Goal: Task Accomplishment & Management: Manage account settings

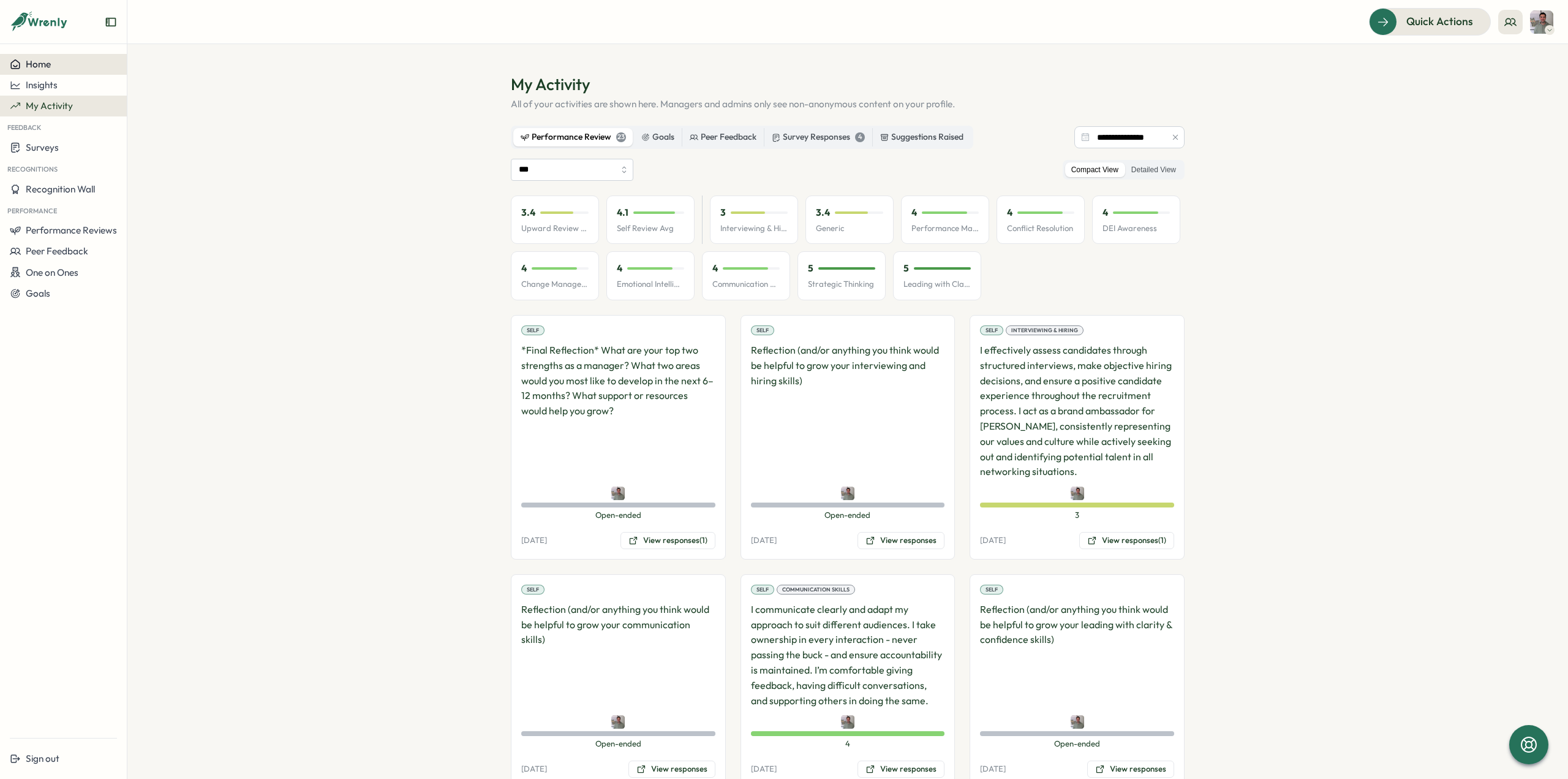
click at [43, 64] on span "Home" at bounding box center [38, 64] width 25 height 11
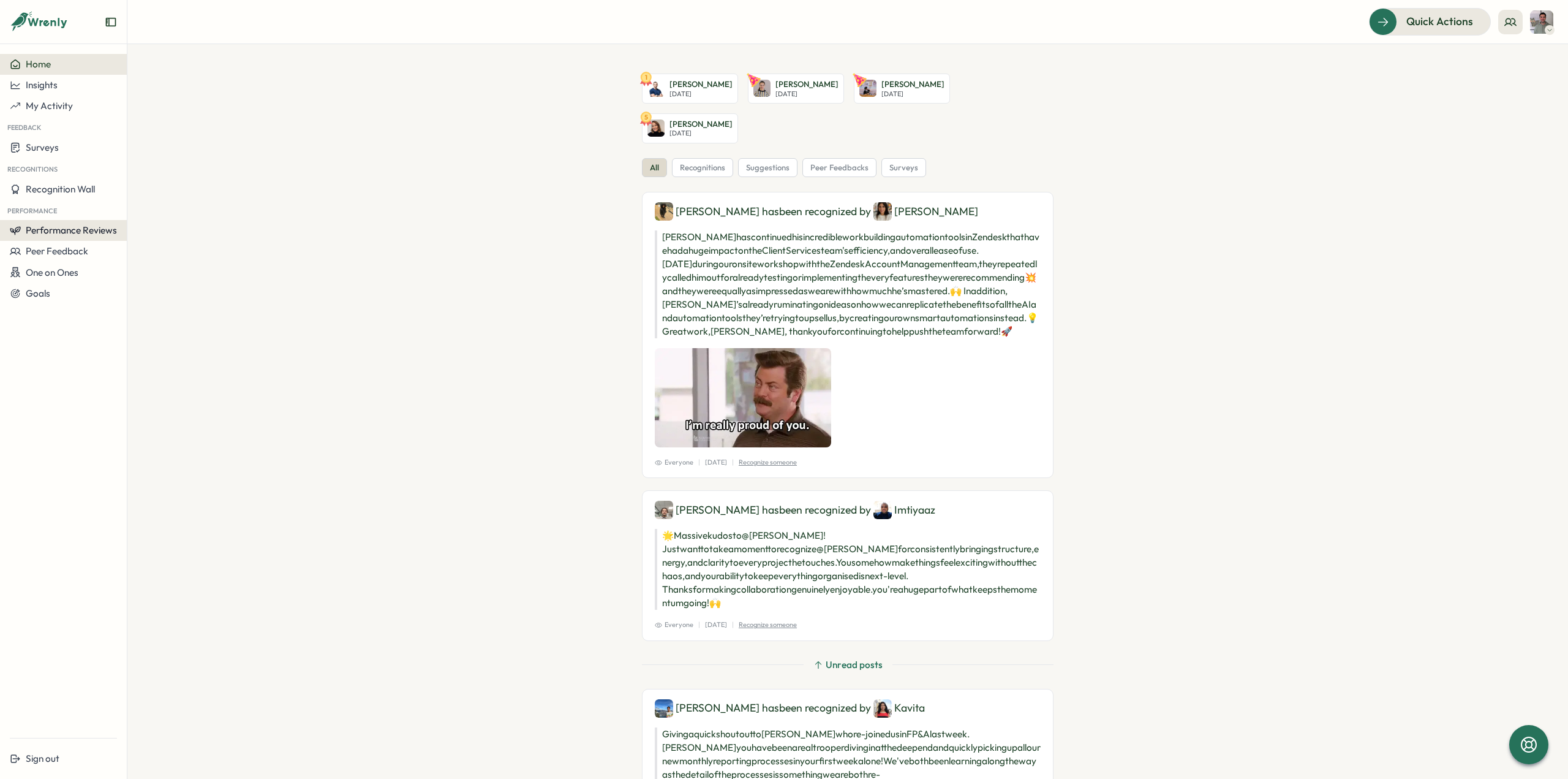
click at [66, 226] on span "Performance Reviews" at bounding box center [71, 230] width 91 height 11
click at [143, 228] on div "Reviews" at bounding box center [147, 218] width 44 height 24
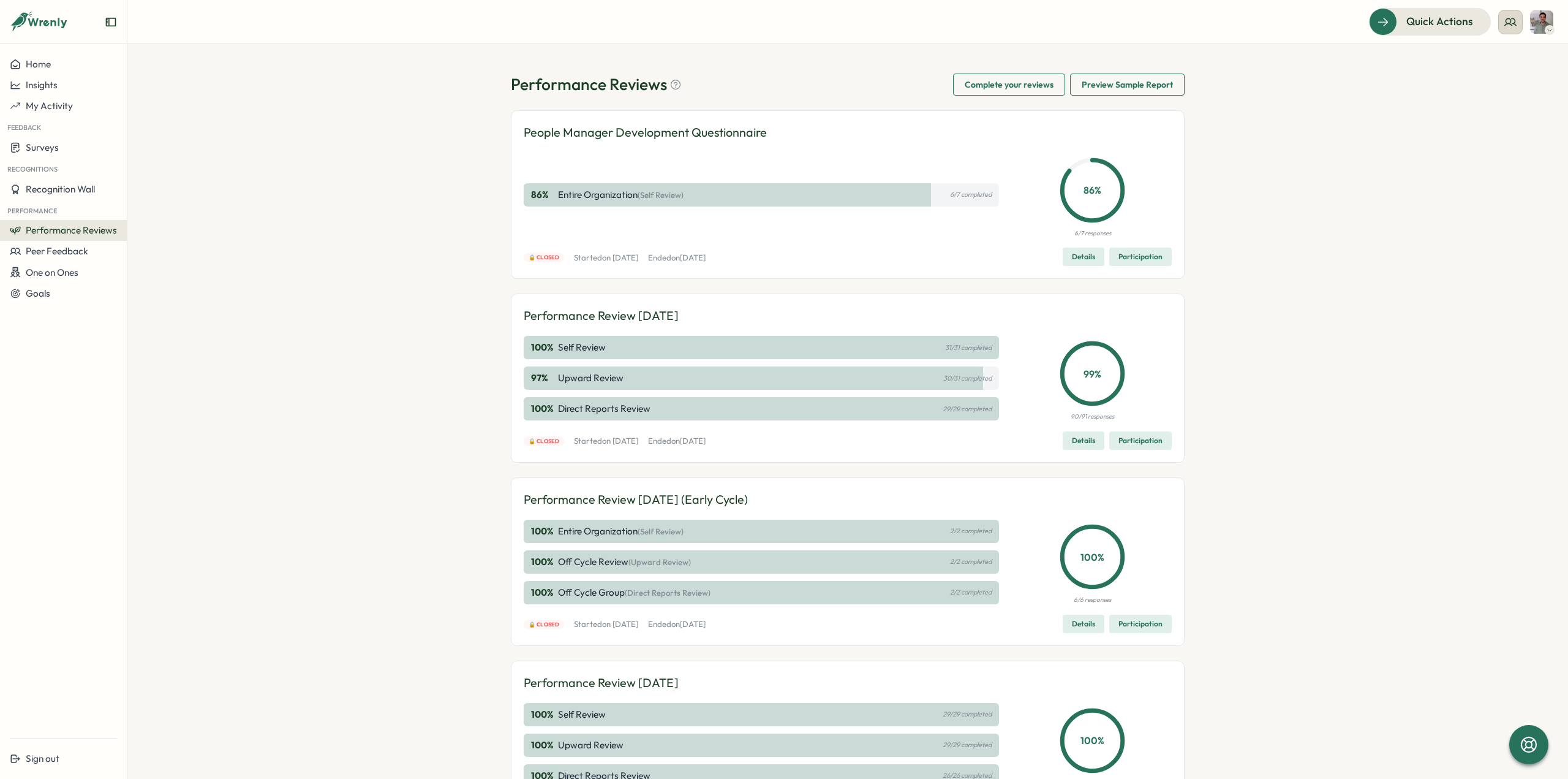
click at [1510, 25] on icon at bounding box center [1510, 21] width 12 height 12
click at [1502, 63] on div "My Team" at bounding box center [1511, 60] width 77 height 14
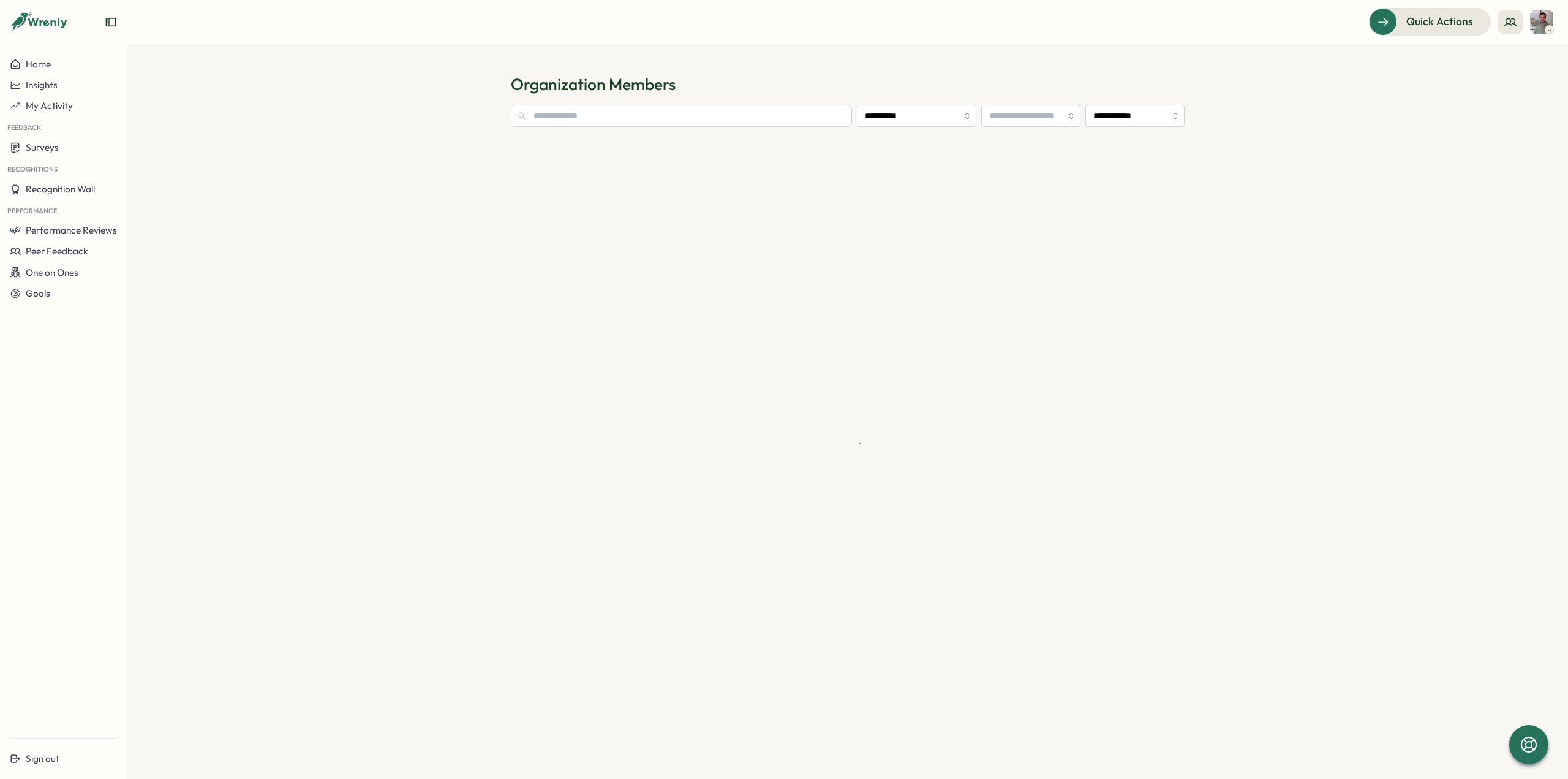
type input "**********"
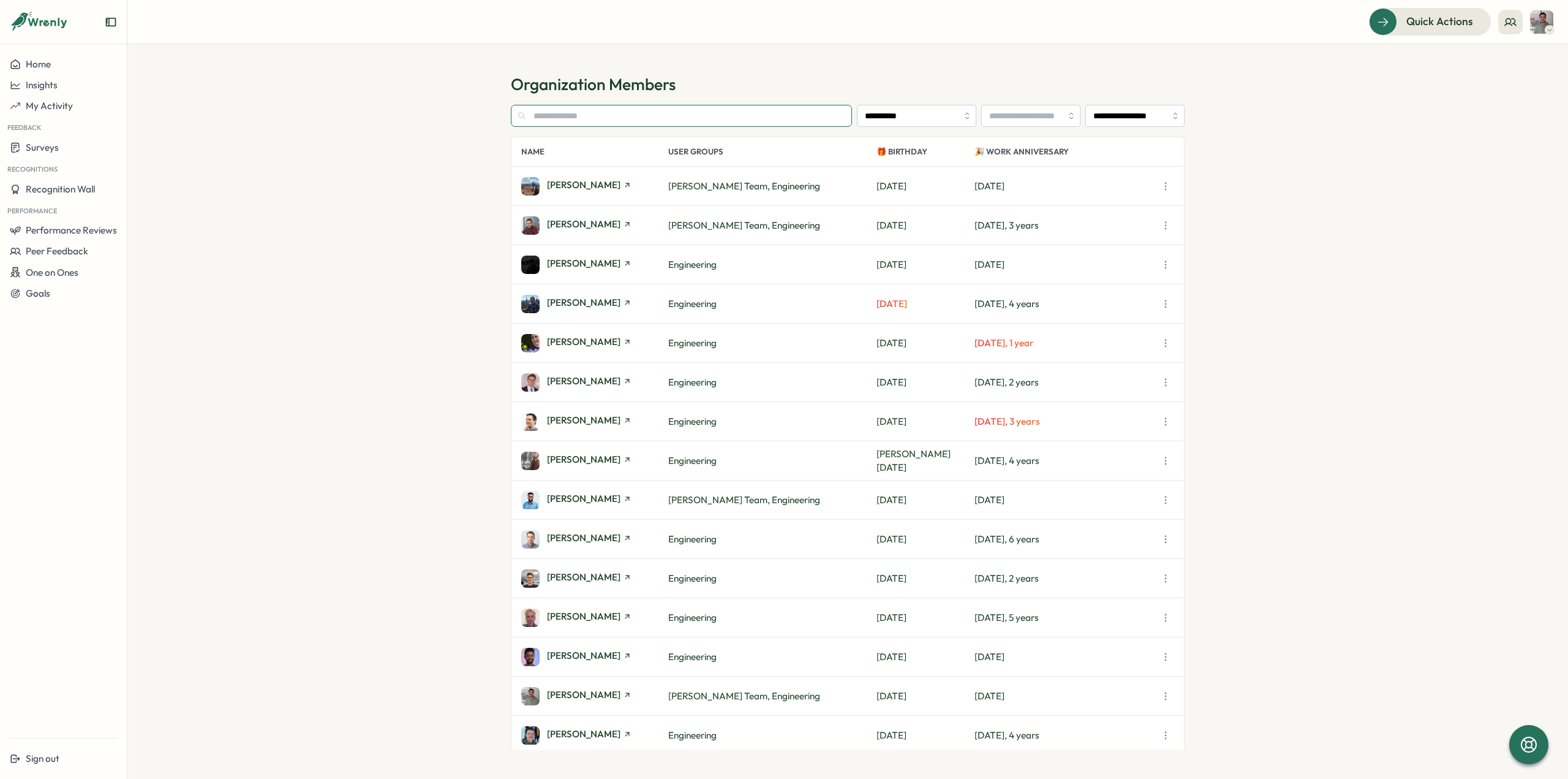
click at [567, 118] on input "text" at bounding box center [681, 115] width 341 height 22
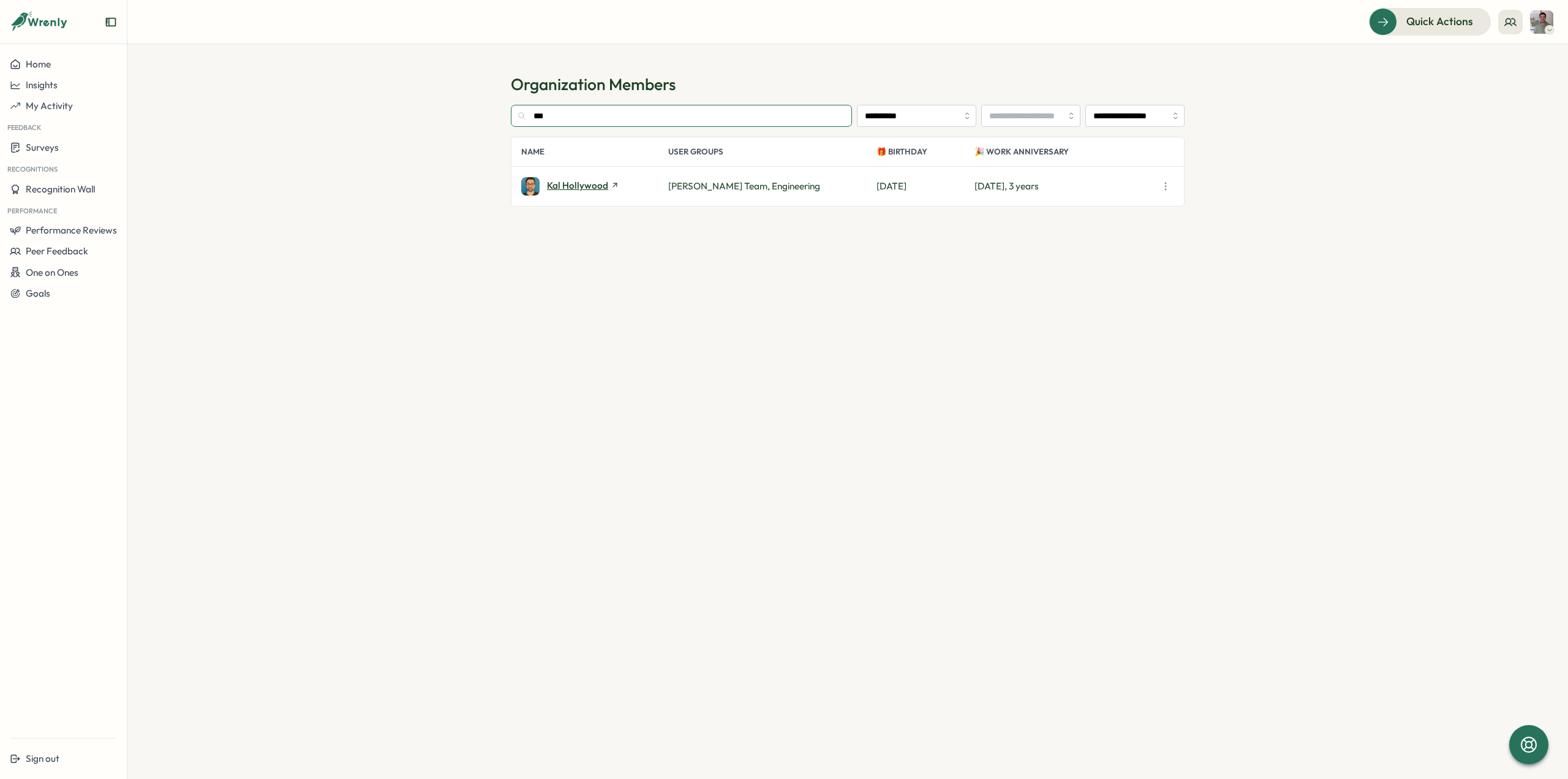
type input "***"
click at [589, 187] on span "Kal Hollywood" at bounding box center [578, 185] width 62 height 9
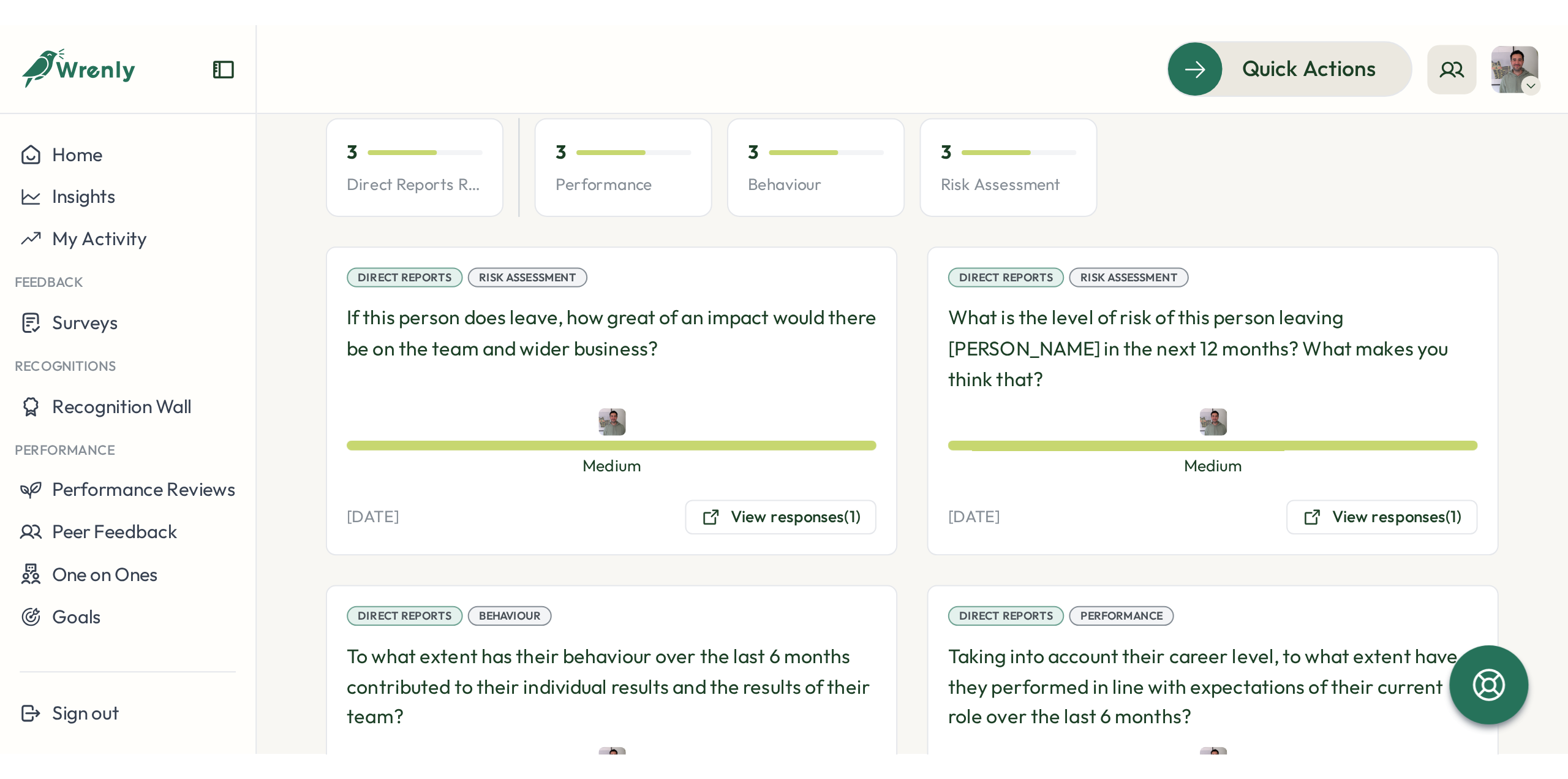
scroll to position [735, 0]
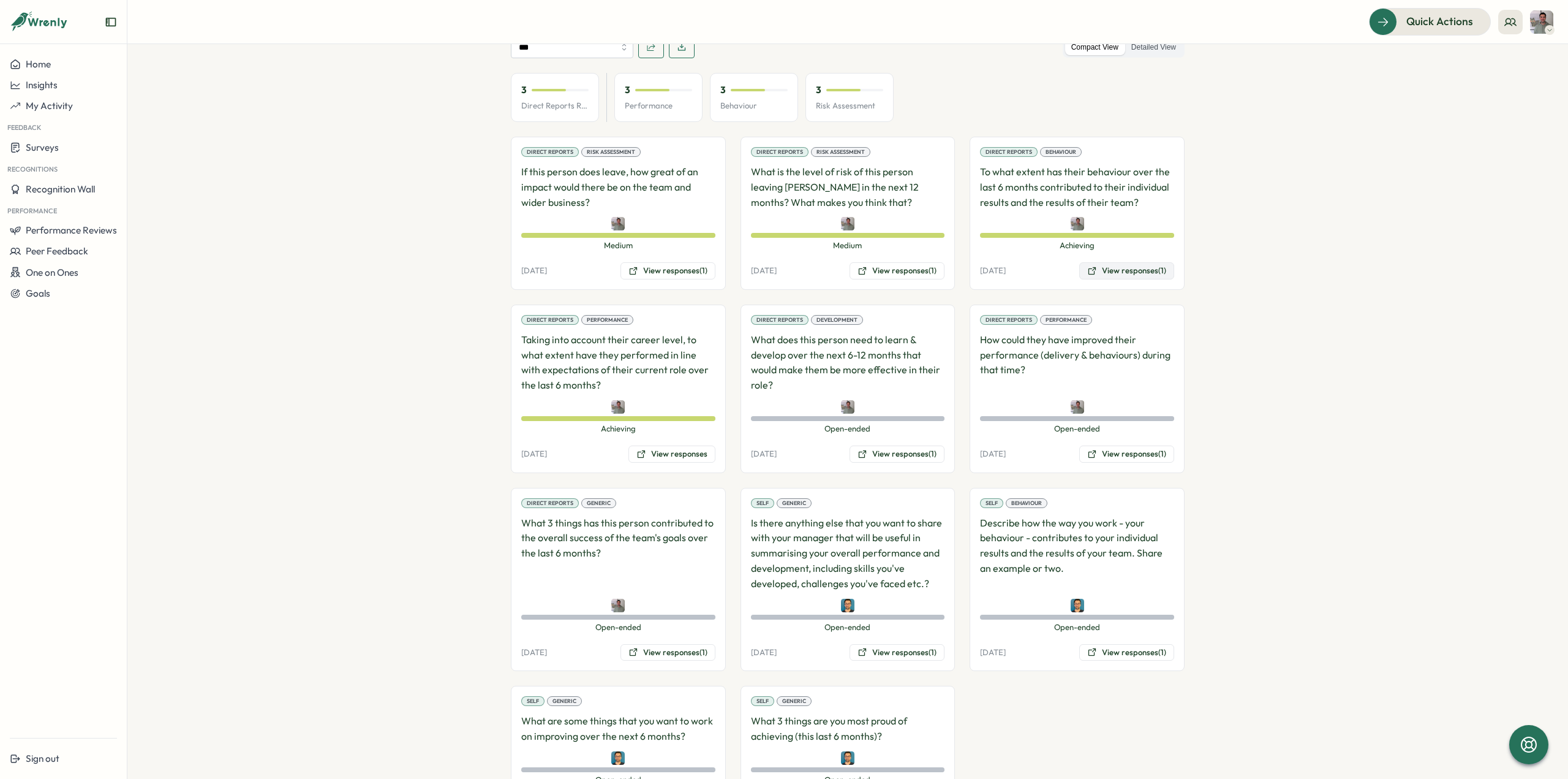
click at [1118, 265] on button "View responses (1)" at bounding box center [1126, 271] width 95 height 17
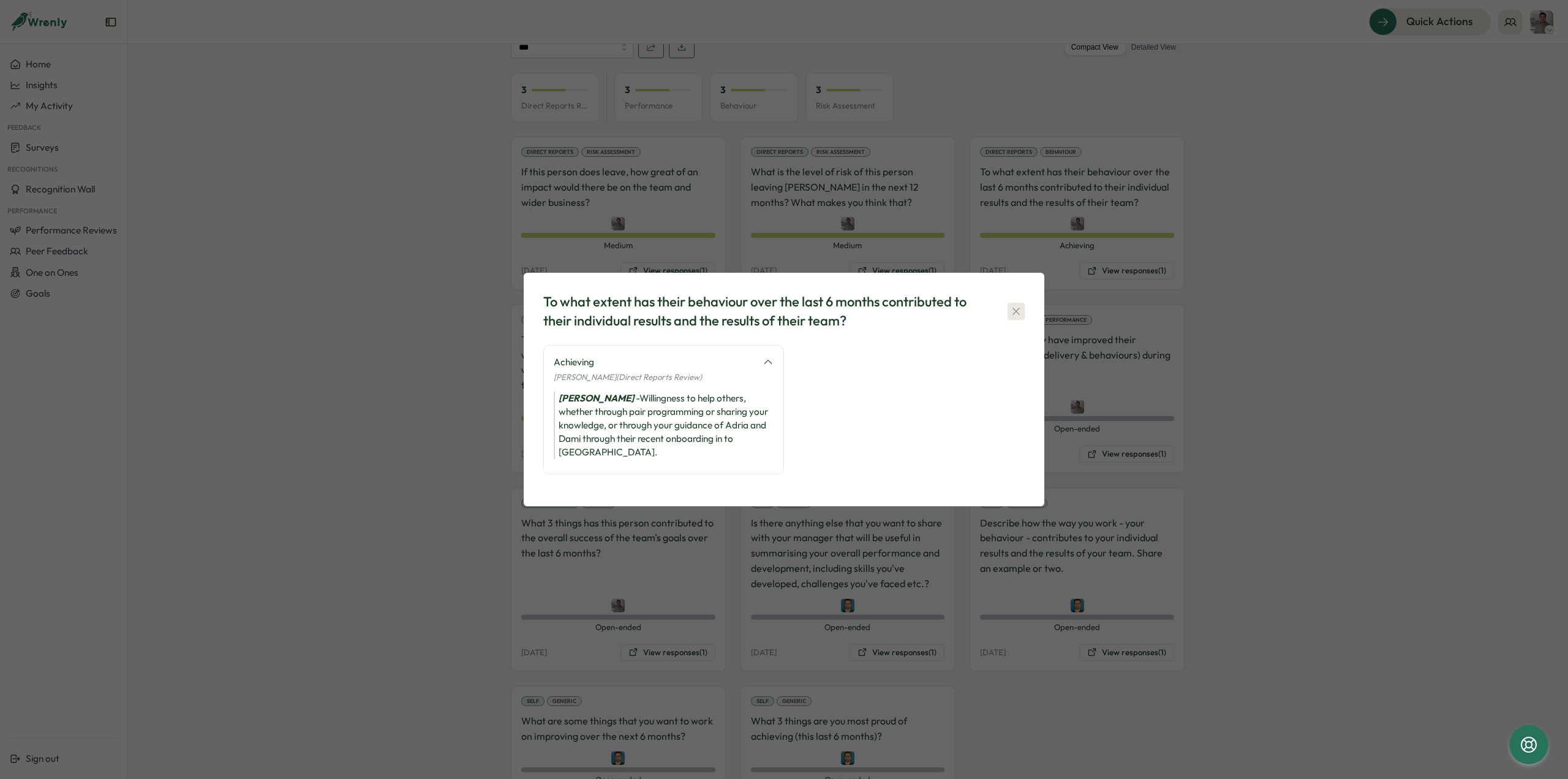
click at [1021, 317] on icon "button" at bounding box center [1016, 311] width 12 height 12
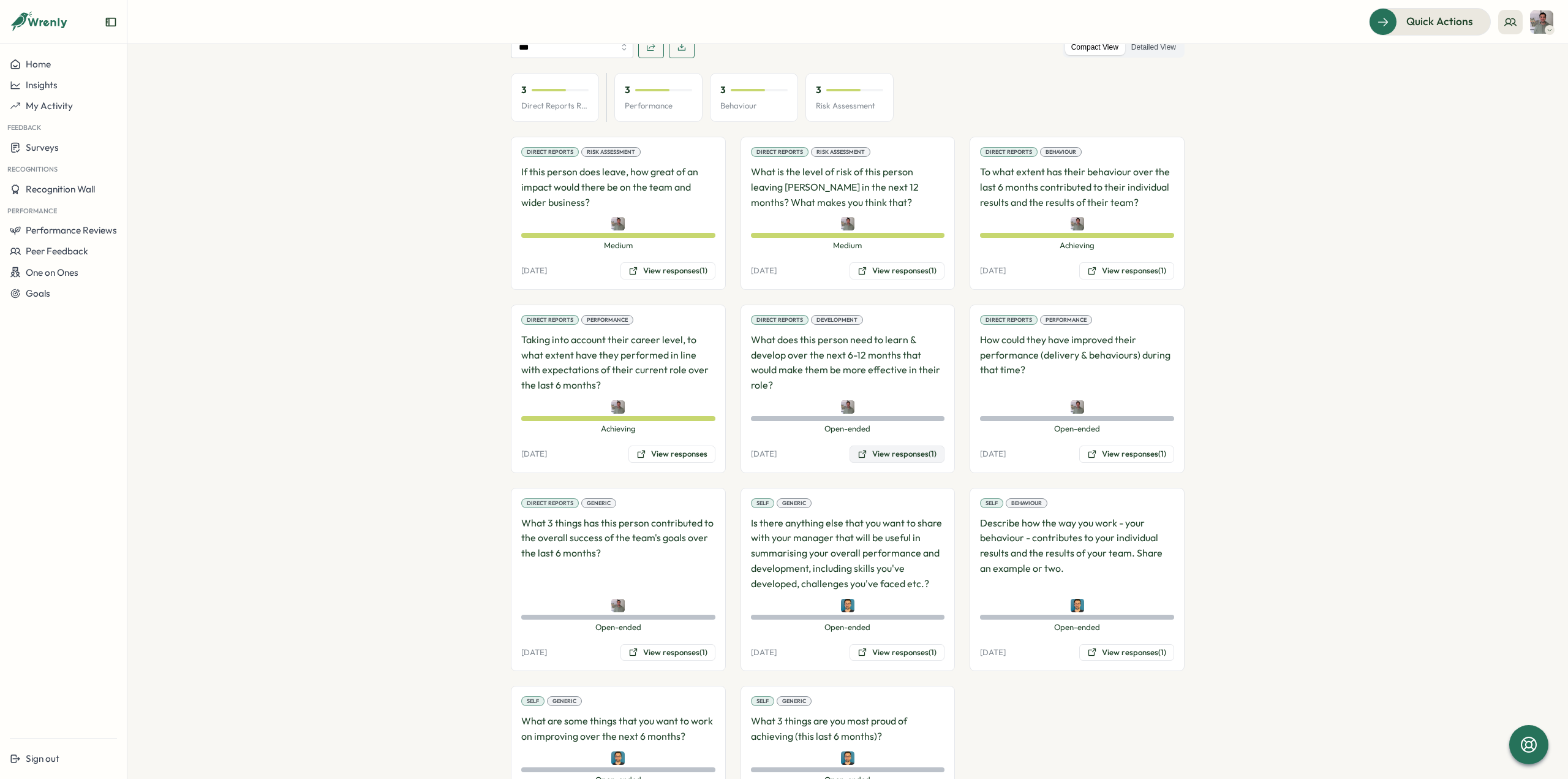
click at [872, 453] on button "View responses (1)" at bounding box center [897, 454] width 95 height 17
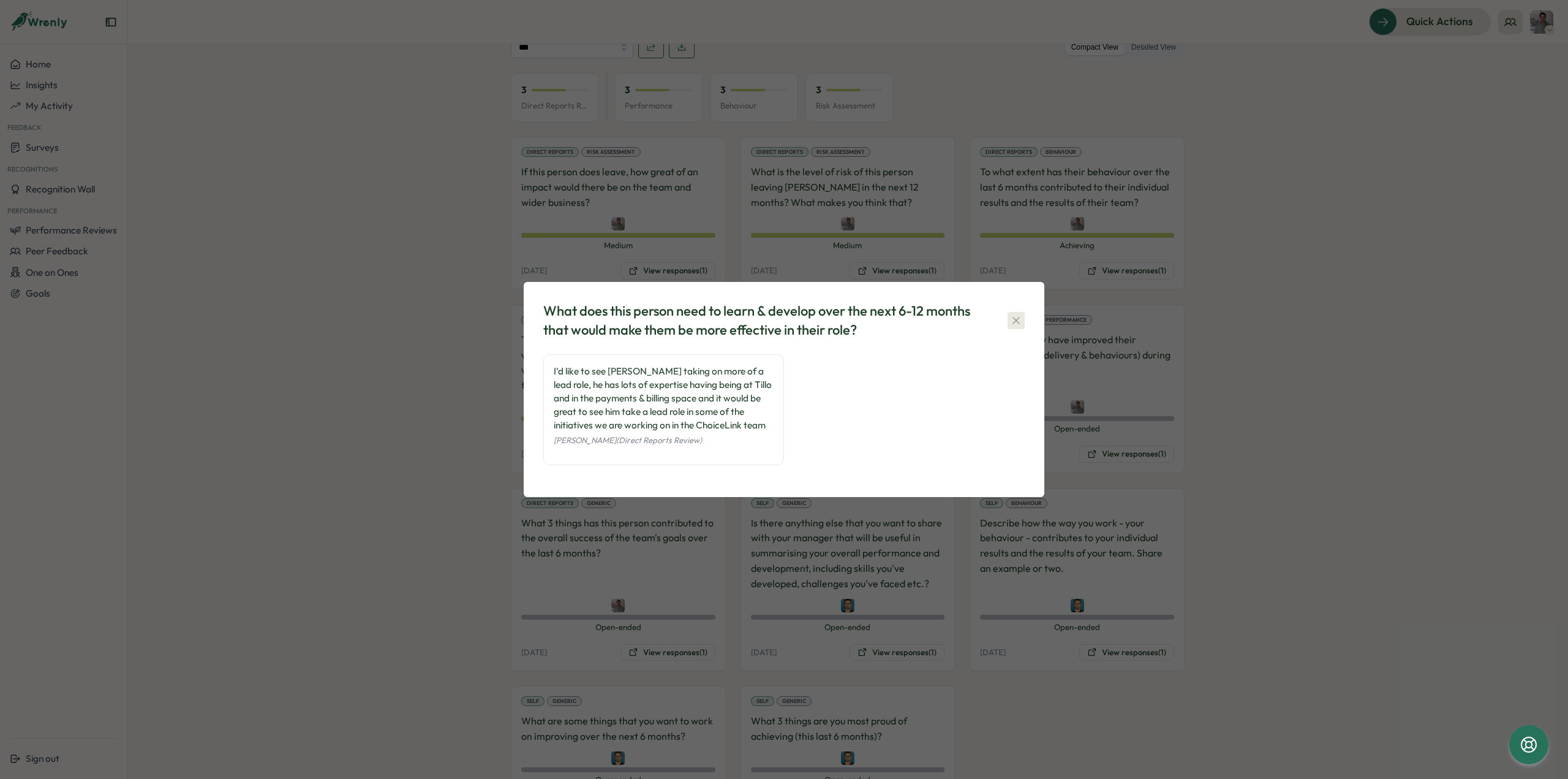
click at [1021, 321] on icon "button" at bounding box center [1016, 320] width 12 height 12
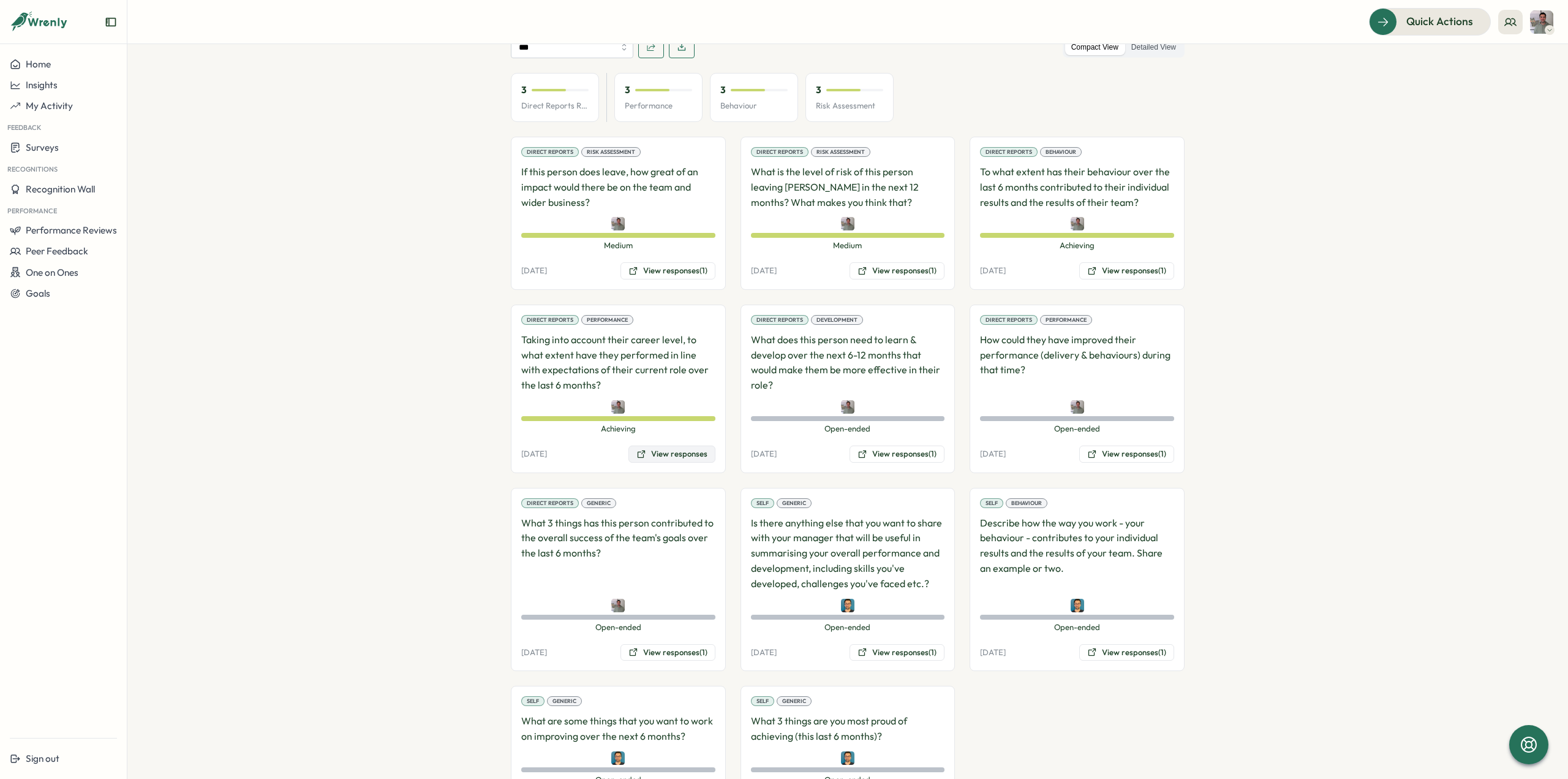
click at [687, 448] on button "View responses" at bounding box center [672, 454] width 87 height 17
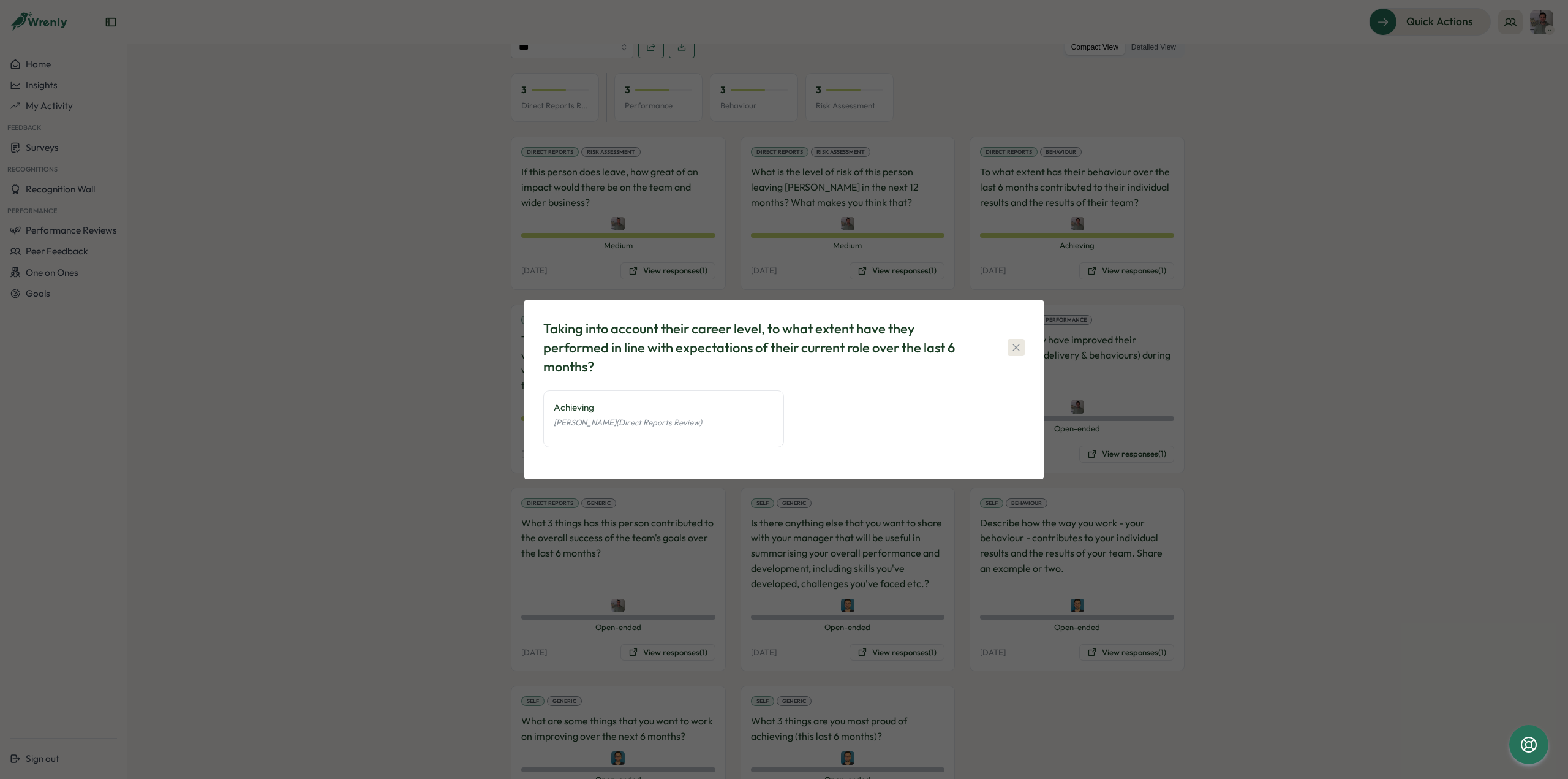
click at [1016, 349] on icon "button" at bounding box center [1016, 347] width 12 height 12
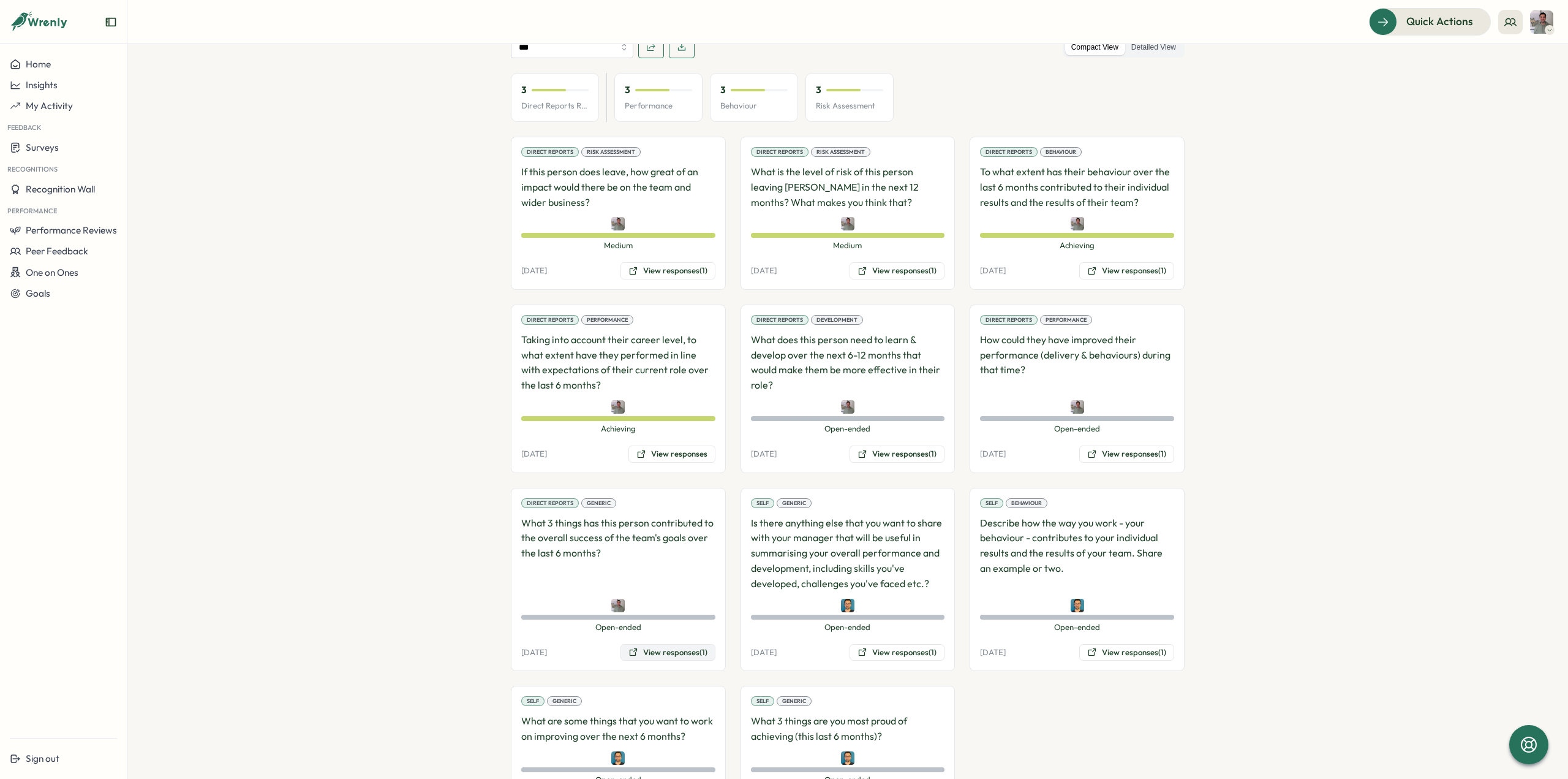
click at [686, 644] on button "View responses (1)" at bounding box center [668, 652] width 95 height 17
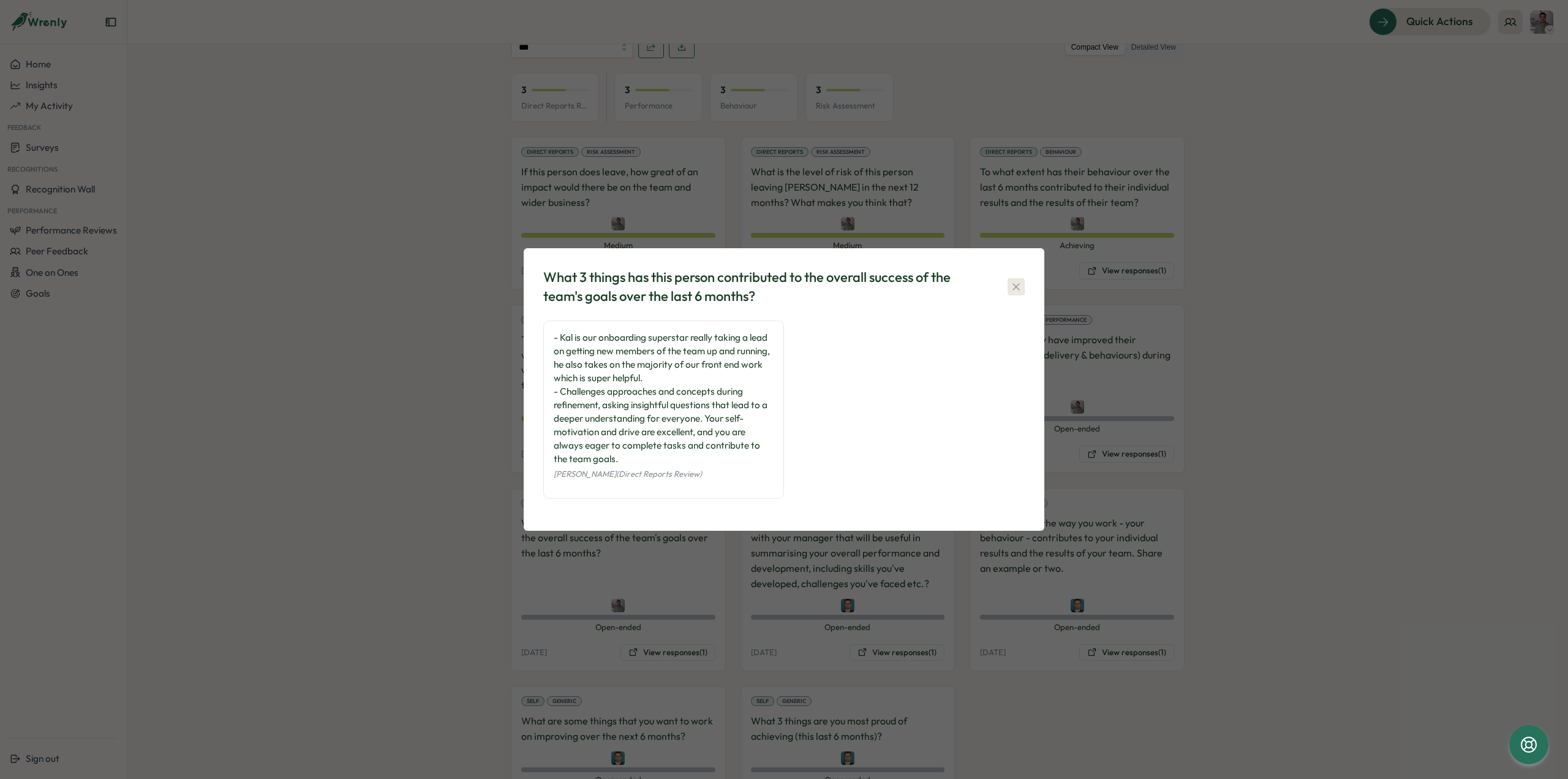
click at [1013, 294] on button "button" at bounding box center [1016, 286] width 17 height 17
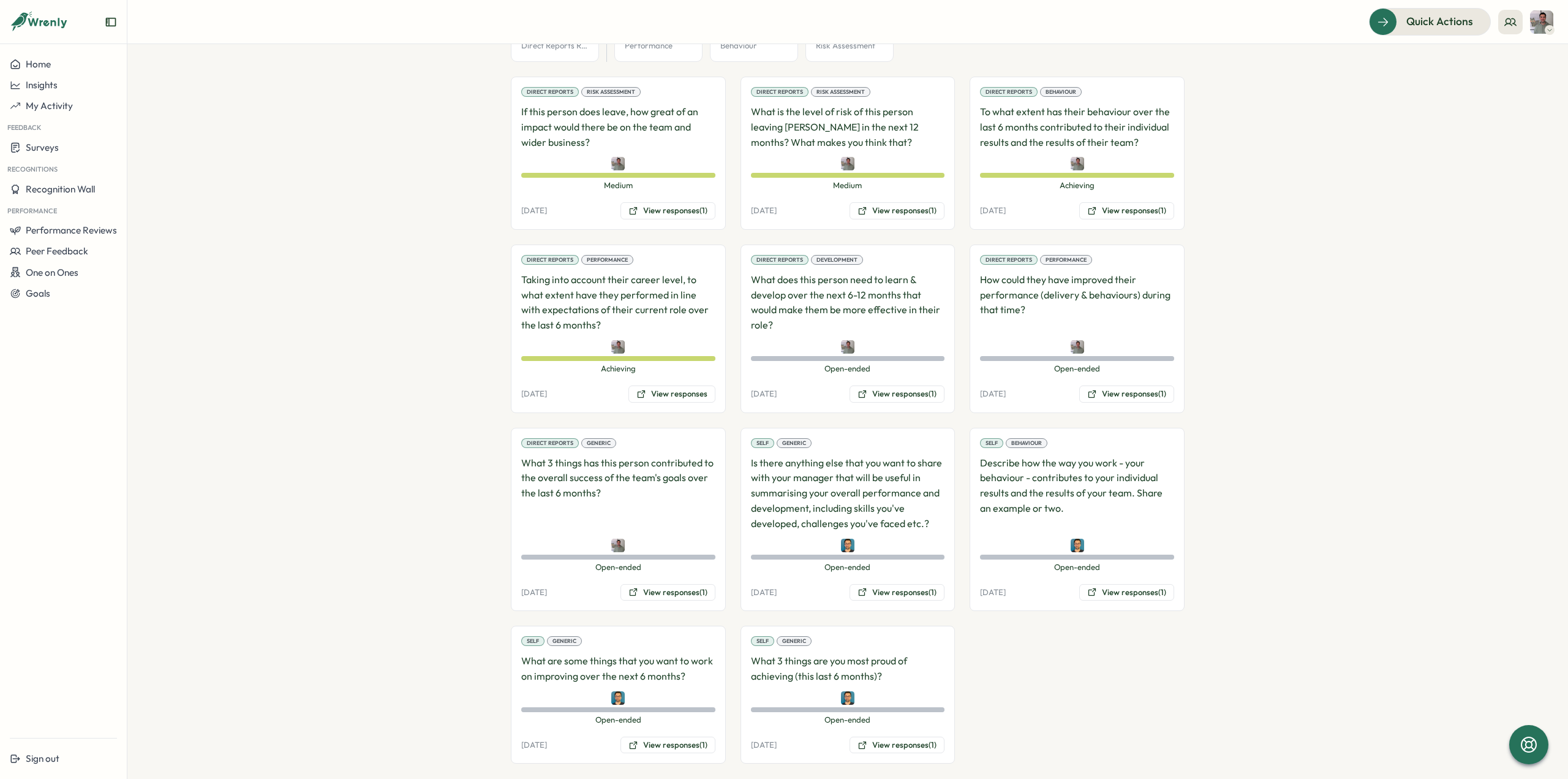
scroll to position [802, 0]
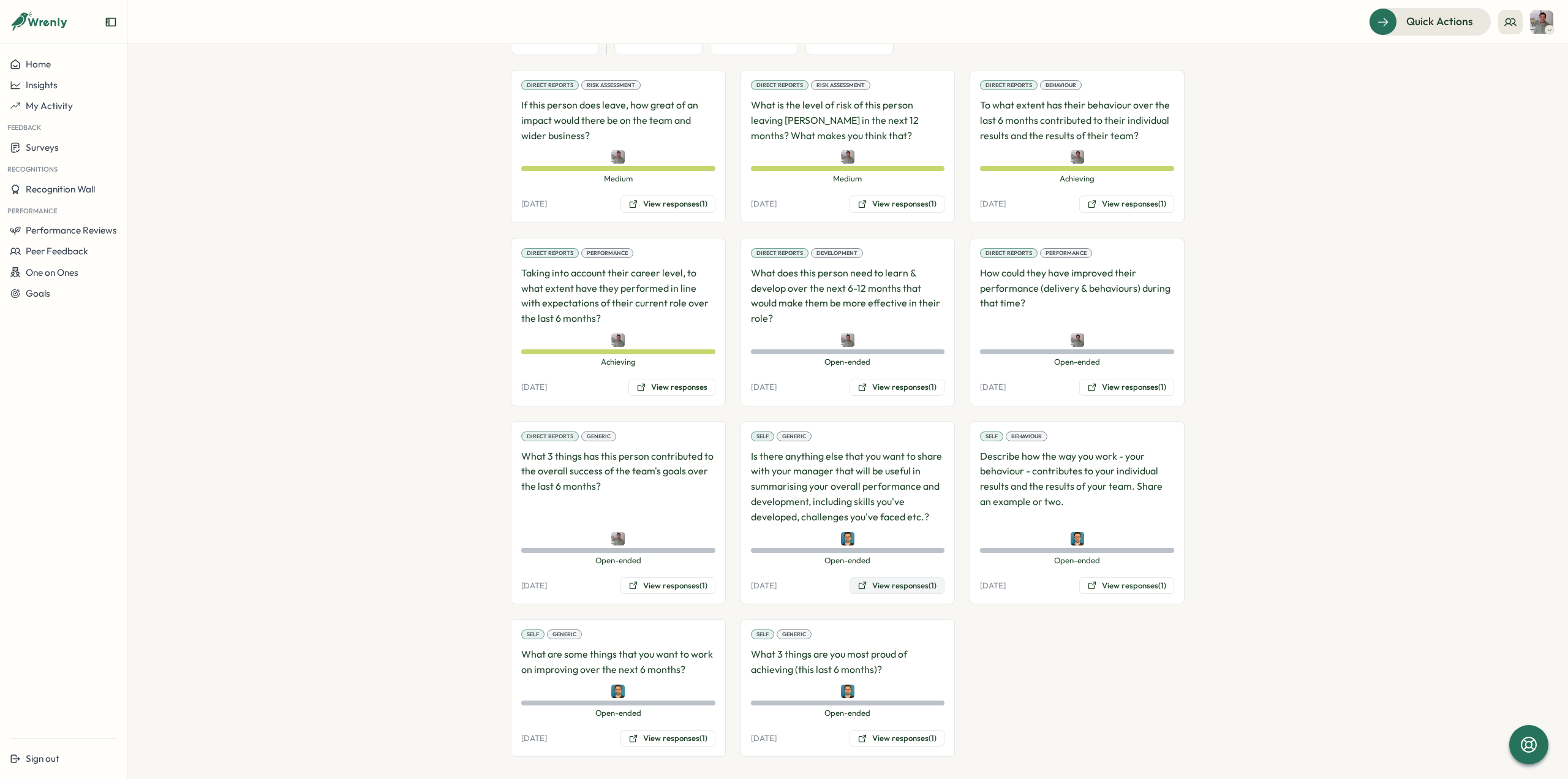
click at [877, 577] on button "View responses (1)" at bounding box center [897, 586] width 95 height 17
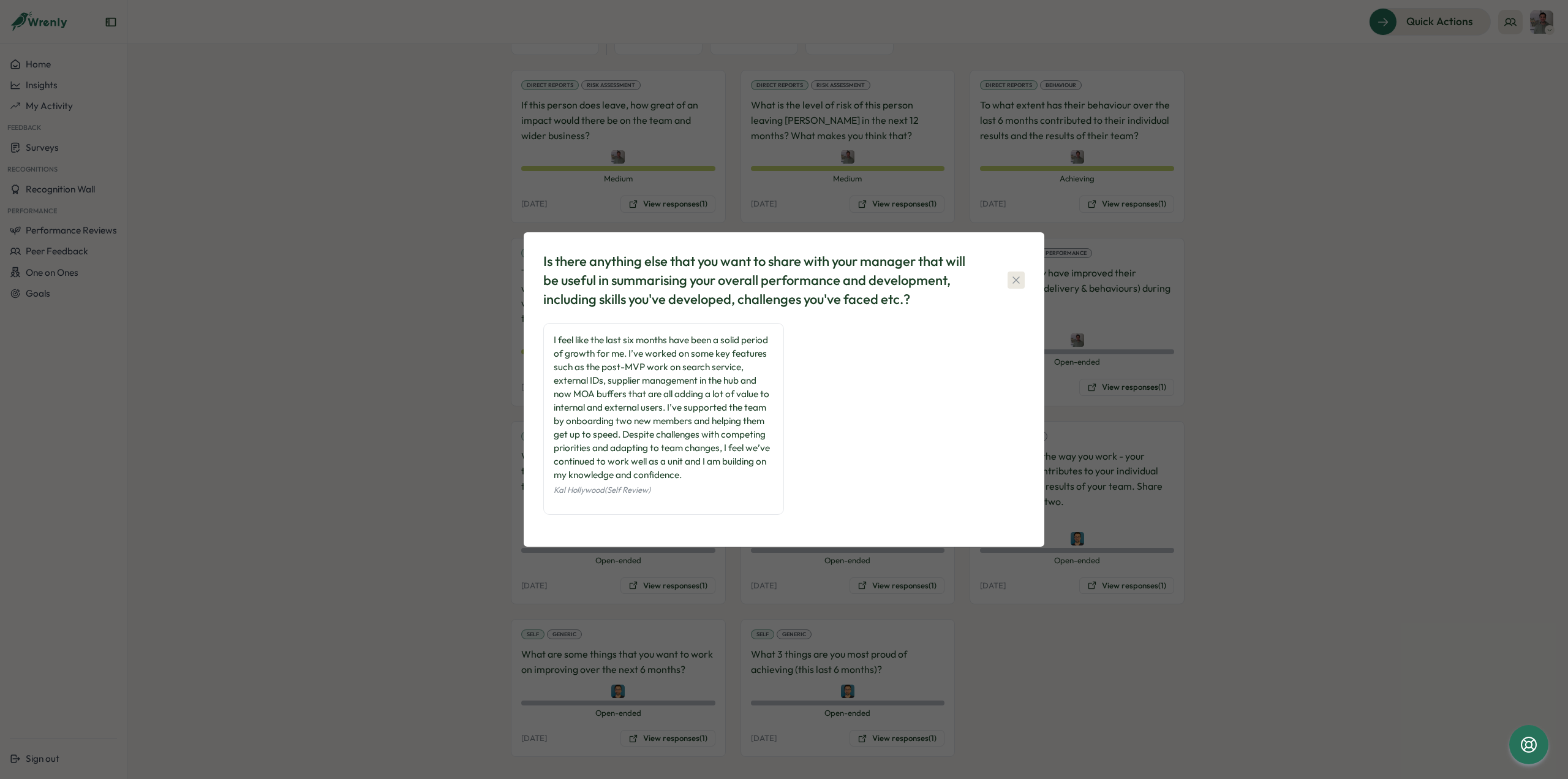
click at [1008, 280] on button "button" at bounding box center [1016, 280] width 17 height 17
